Goal: Transaction & Acquisition: Purchase product/service

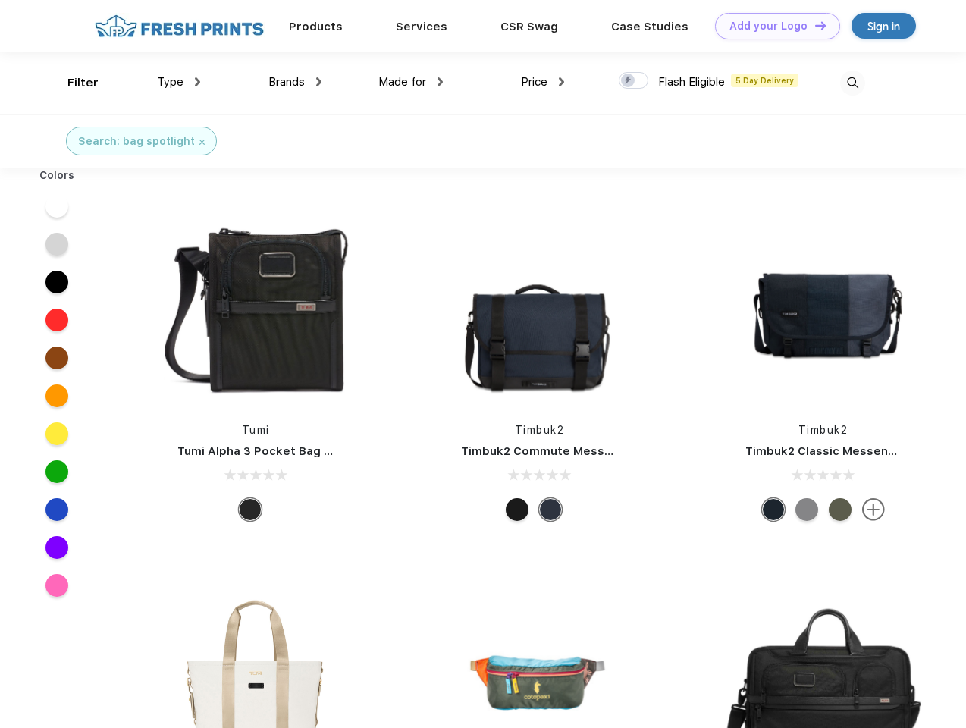
scroll to position [1, 0]
click at [772, 26] on link "Add your Logo Design Tool" at bounding box center [777, 26] width 125 height 27
click at [0, 0] on div "Design Tool" at bounding box center [0, 0] width 0 height 0
click at [814, 25] on link "Add your Logo Design Tool" at bounding box center [777, 26] width 125 height 27
click at [73, 83] on div "Filter" at bounding box center [83, 82] width 31 height 17
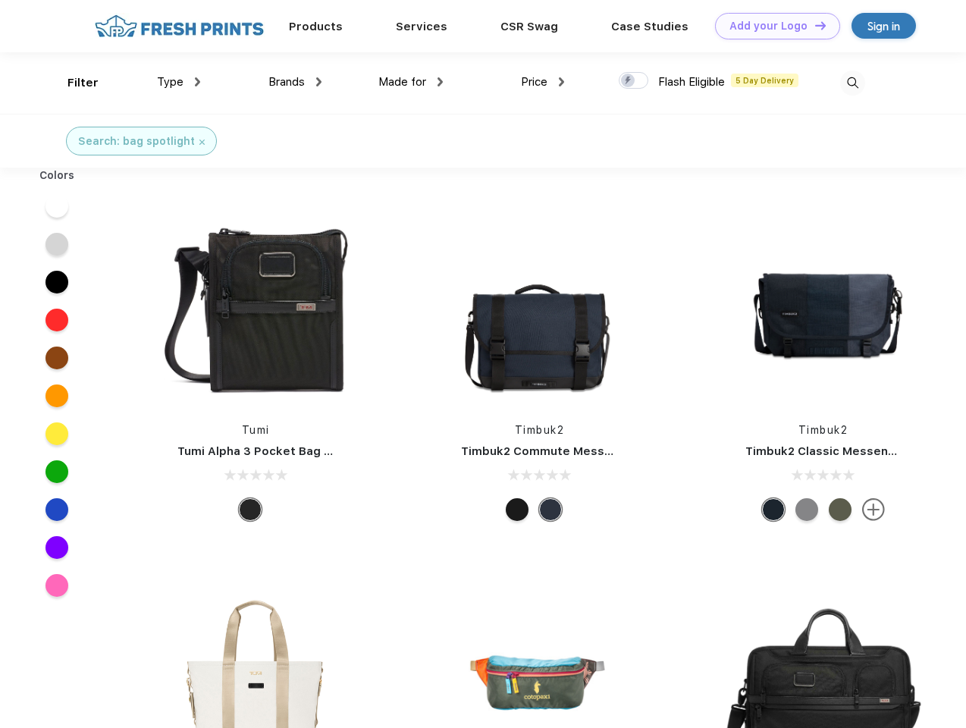
click at [179, 82] on span "Type" at bounding box center [170, 82] width 27 height 14
click at [295, 82] on span "Brands" at bounding box center [287, 82] width 36 height 14
click at [411, 82] on span "Made for" at bounding box center [403, 82] width 48 height 14
click at [543, 82] on span "Price" at bounding box center [534, 82] width 27 height 14
click at [634, 81] on div at bounding box center [634, 80] width 30 height 17
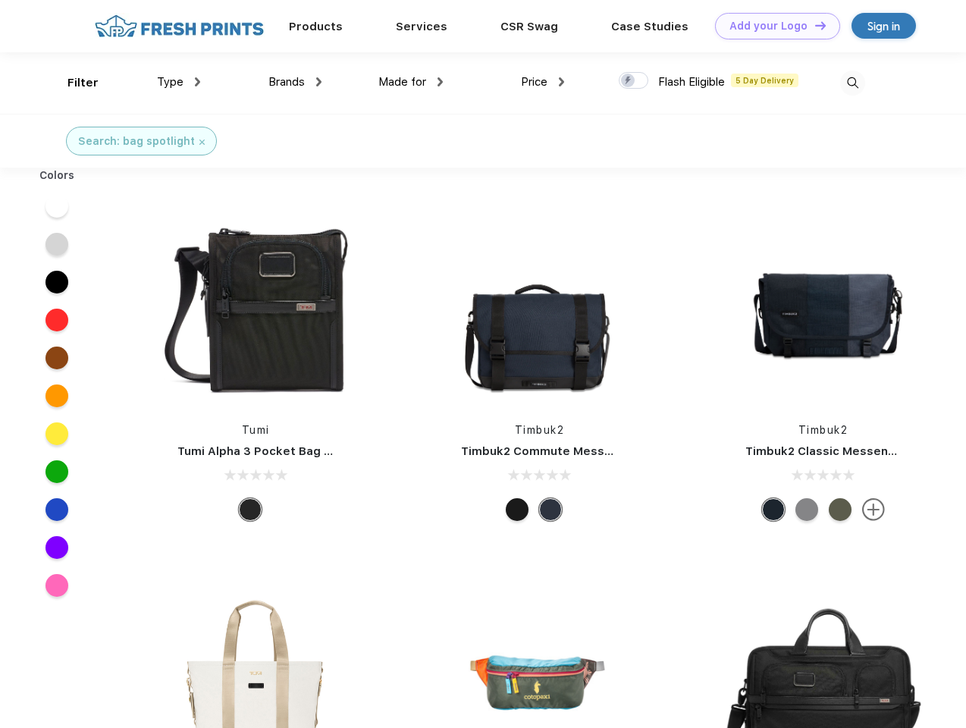
click at [629, 81] on input "checkbox" at bounding box center [624, 76] width 10 height 10
click at [853, 83] on img at bounding box center [852, 83] width 25 height 25
